Goal: Information Seeking & Learning: Understand process/instructions

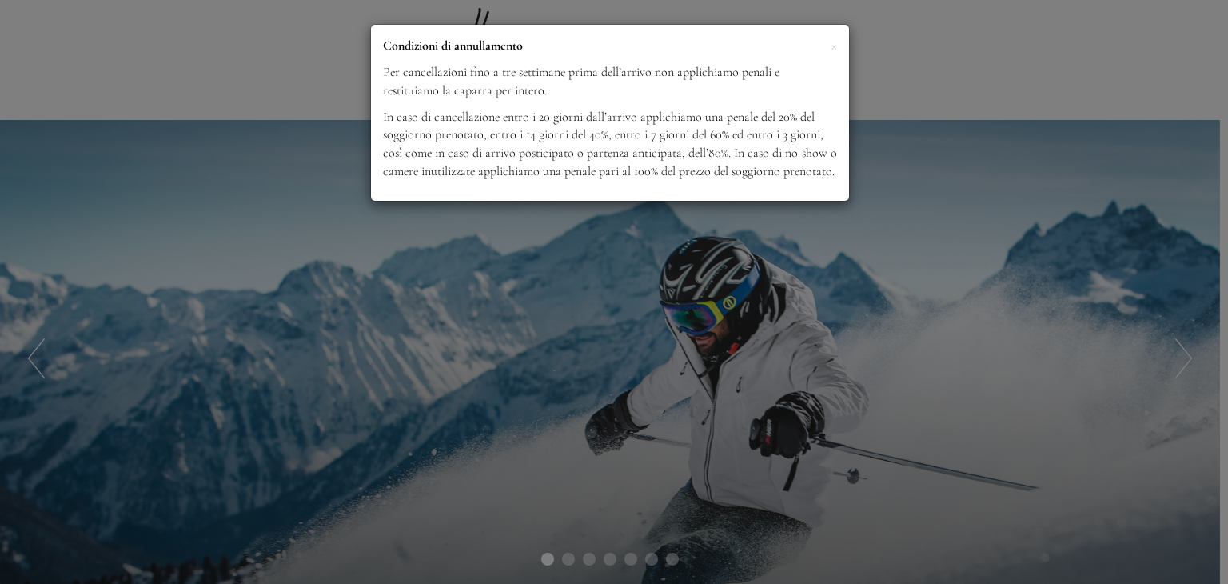
click at [810, 227] on div "× Condizioni di annullamento Per cancellazioni fino a tre settimane prima dell’…" at bounding box center [614, 292] width 1228 height 584
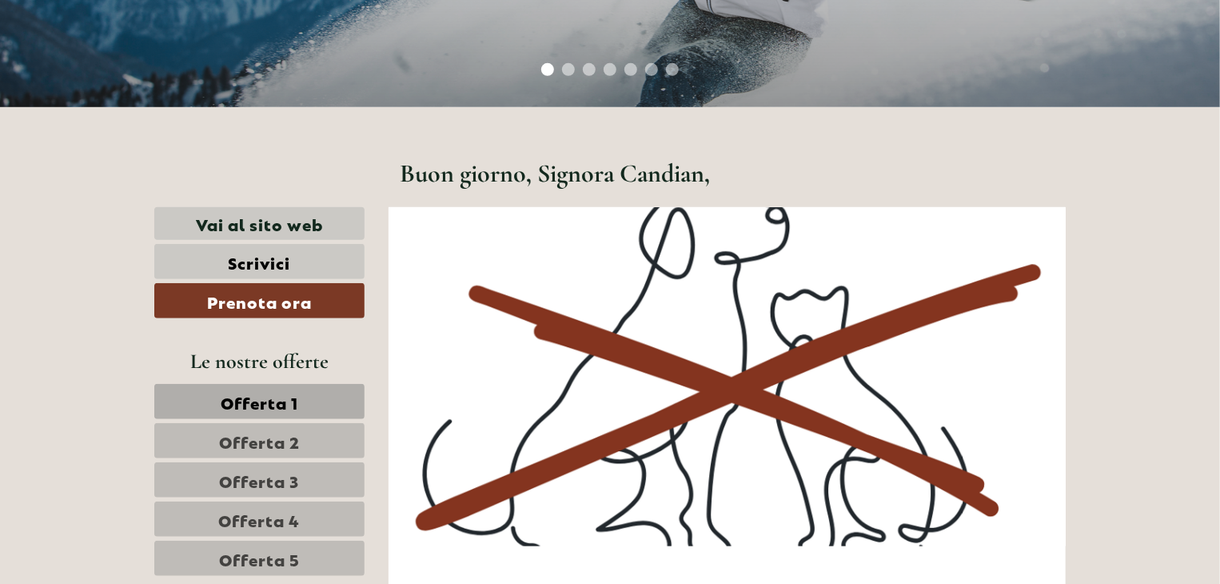
scroll to position [586, 0]
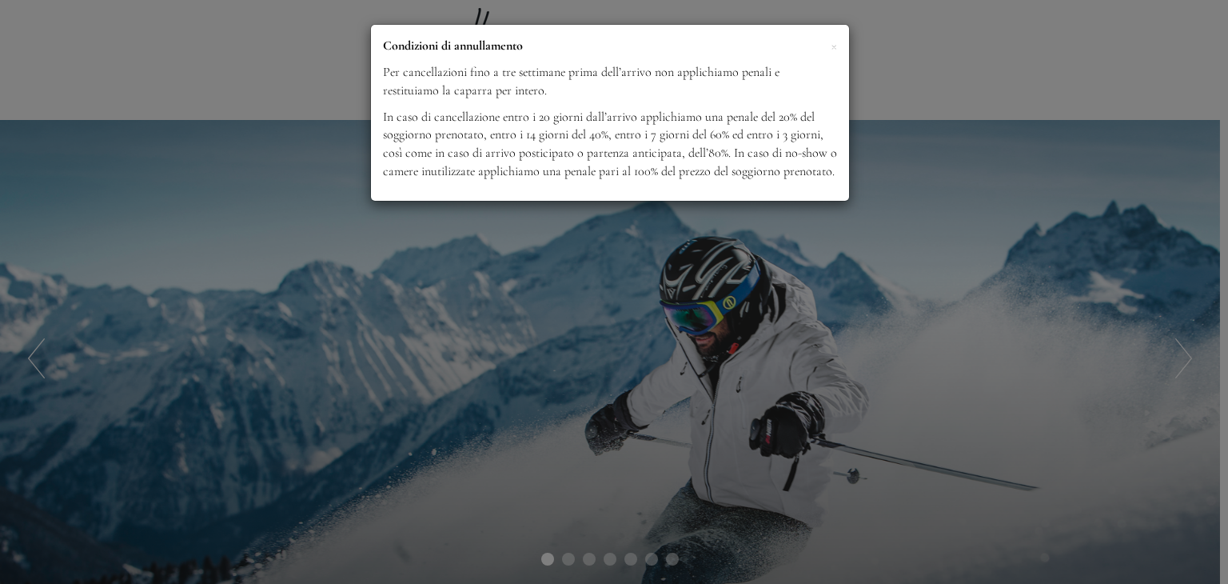
click at [629, 178] on p "In caso di cancellazione entro i 20 giorni dall’arrivo applichiamo una penale d…" at bounding box center [610, 144] width 454 height 73
click at [829, 46] on p "Condizioni di annullamento" at bounding box center [610, 46] width 454 height 18
click at [835, 46] on span "×" at bounding box center [834, 45] width 6 height 20
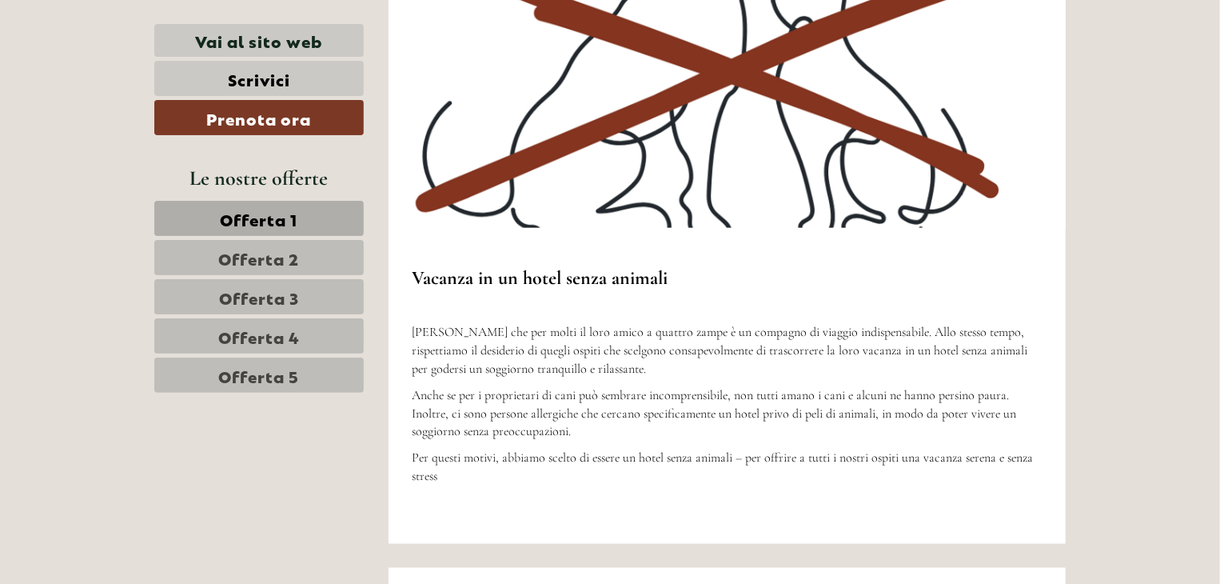
scroll to position [906, 0]
